Goal: Task Accomplishment & Management: Manage account settings

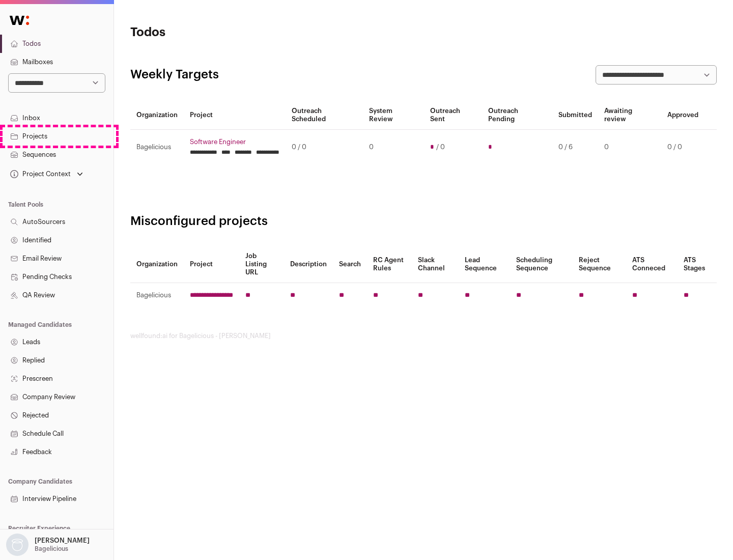
click at [56, 136] on link "Projects" at bounding box center [56, 136] width 113 height 18
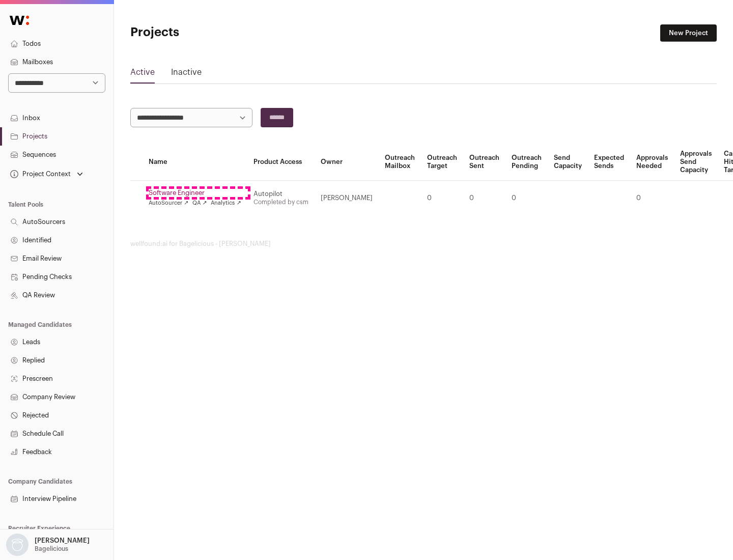
click at [198, 193] on link "Software Engineer" at bounding box center [195, 193] width 93 height 8
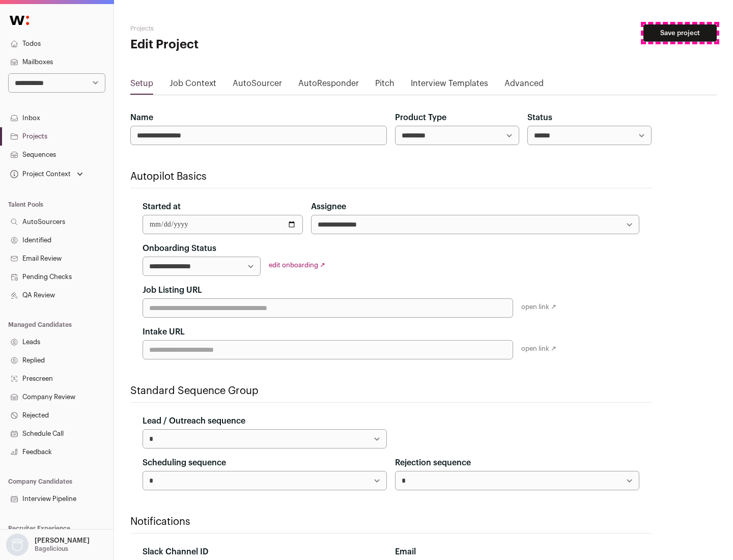
click at [680, 33] on button "Save project" at bounding box center [679, 32] width 73 height 17
